Goal: Find specific page/section: Find specific page/section

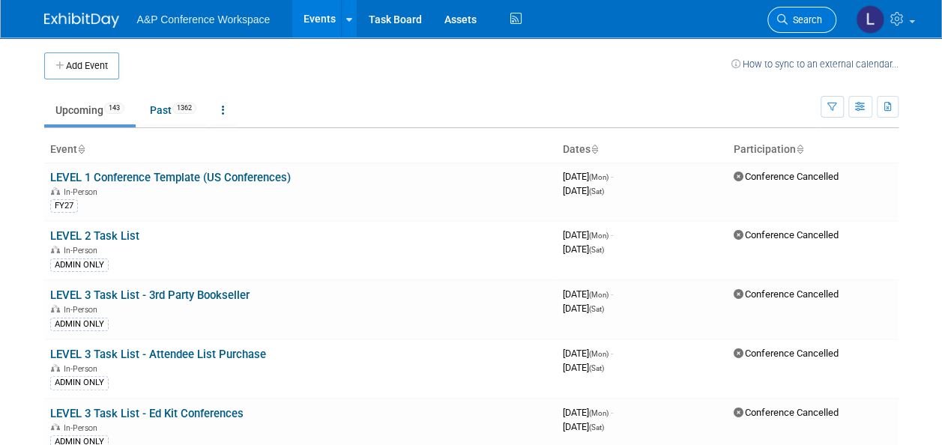
click at [792, 22] on span "Search" at bounding box center [805, 19] width 34 height 11
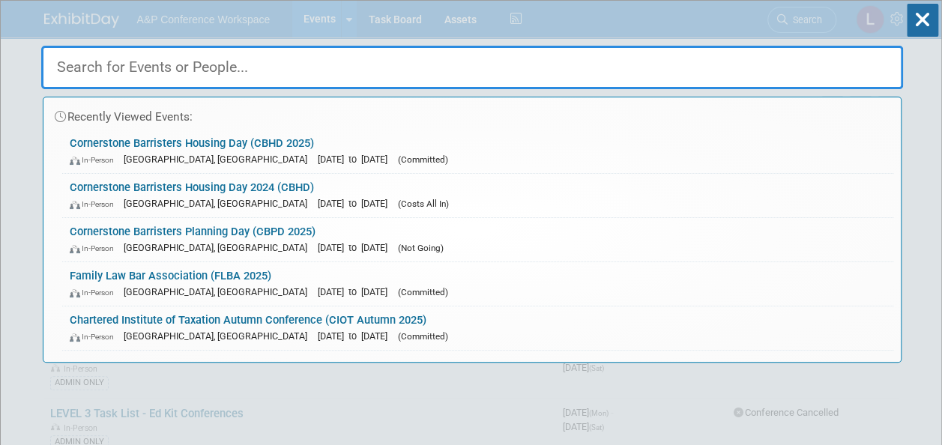
paste input "Association of Lawyers for Children National"
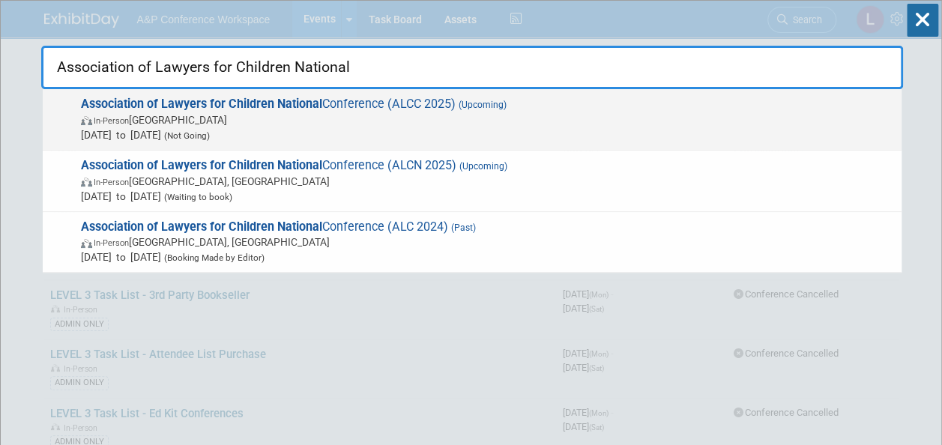
type input "Association of Lawyers for Children National"
click at [381, 99] on span "Association of Lawyers for Children National Conference (ALCC 2025) (Upcoming) …" at bounding box center [485, 120] width 818 height 46
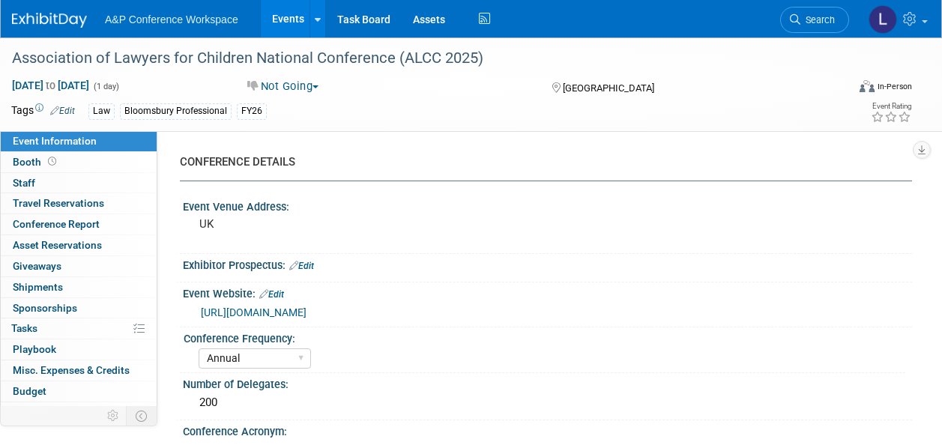
select select "Annual"
select select "Level 3"
select select "Sponsorship"
select select "Law"
select select "Bloomsbury Professional"
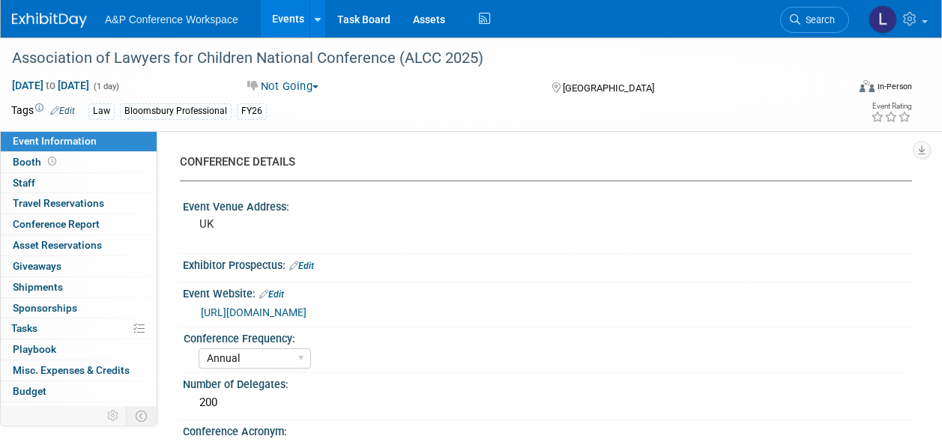
select select "Matt Hambridge"
select select "Louise Morgan"
select select "Brand/Subject Presence​"
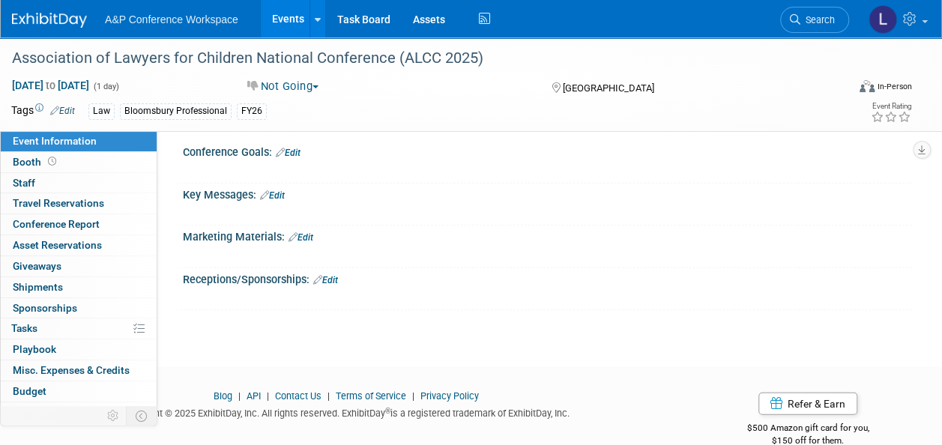
scroll to position [1631, 0]
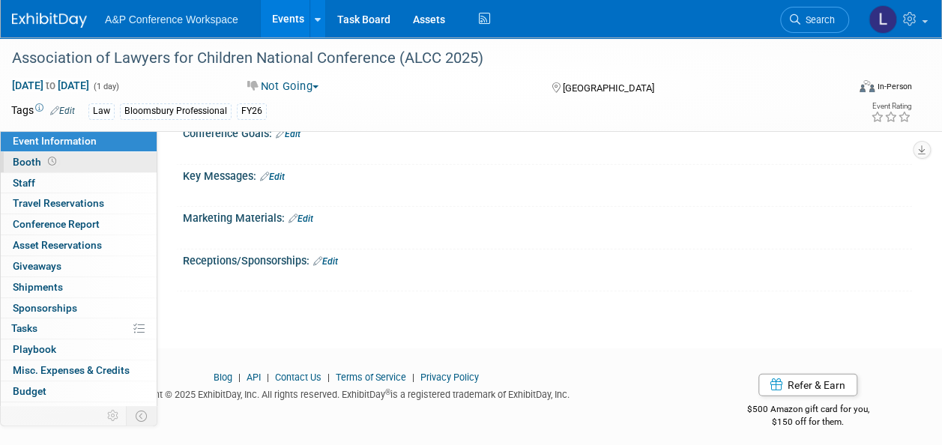
click at [34, 160] on span "Booth" at bounding box center [36, 162] width 46 height 12
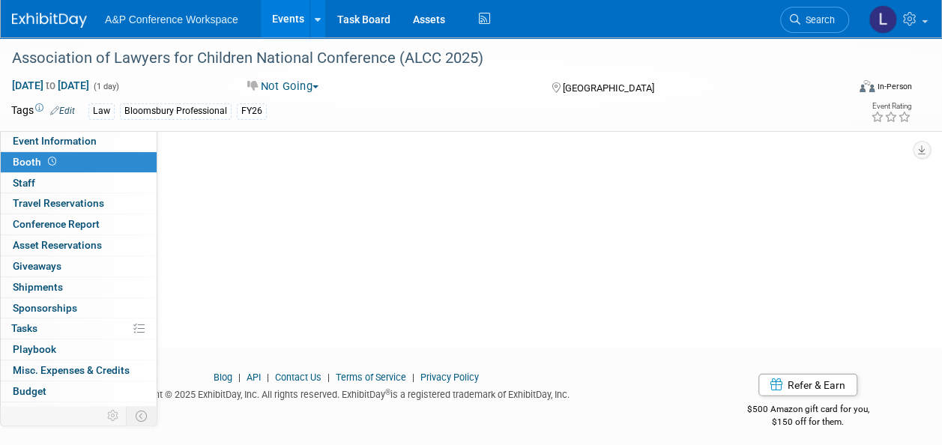
scroll to position [0, 0]
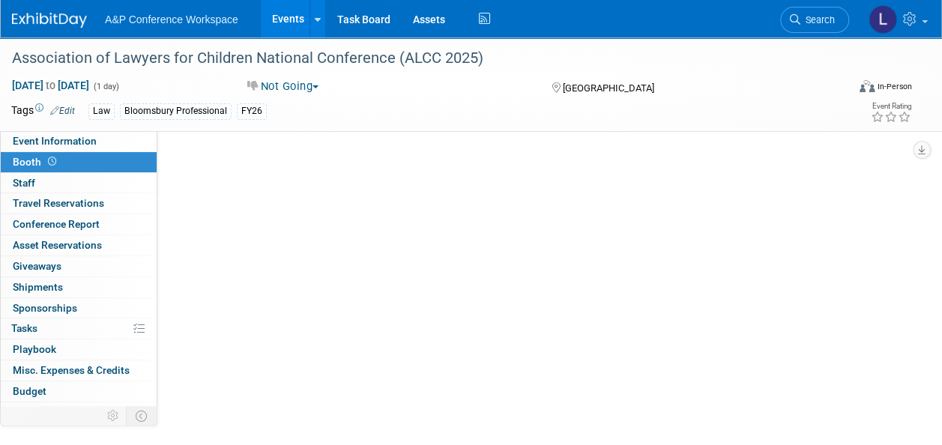
select select "HART"
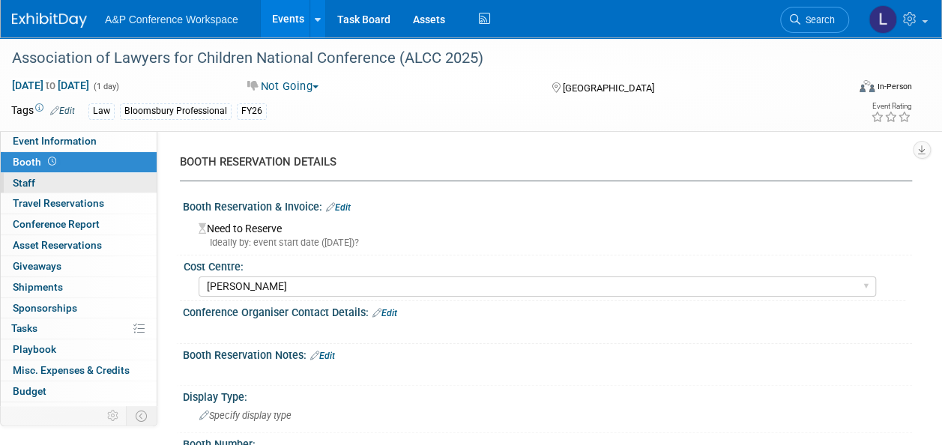
click at [31, 178] on span "Staff 0" at bounding box center [24, 183] width 22 height 12
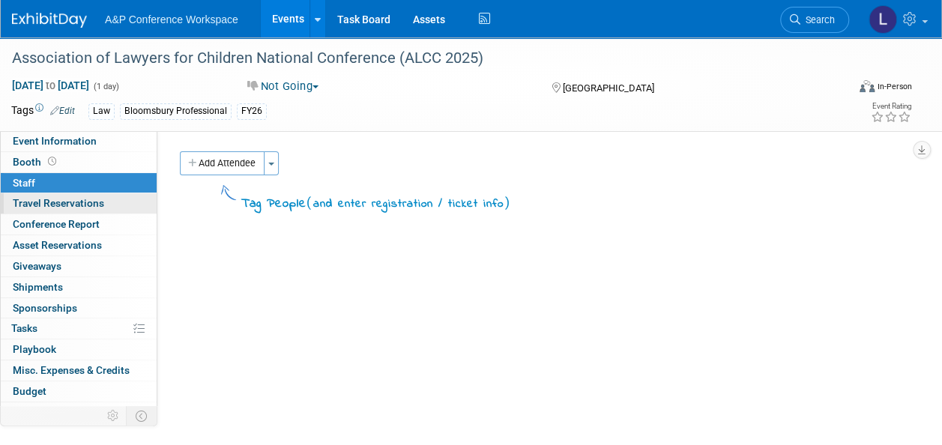
click at [43, 196] on link "0 Travel Reservations 0" at bounding box center [79, 203] width 156 height 20
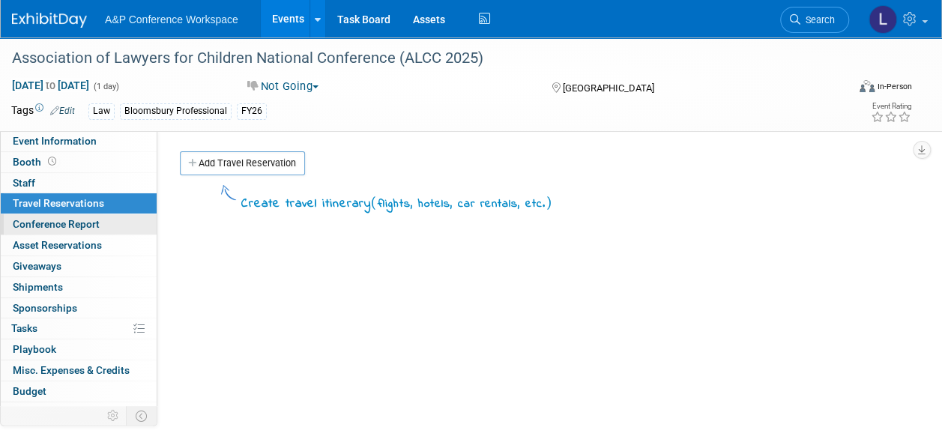
click at [52, 218] on span "Conference Report" at bounding box center [56, 224] width 87 height 12
